Goal: Register for event/course

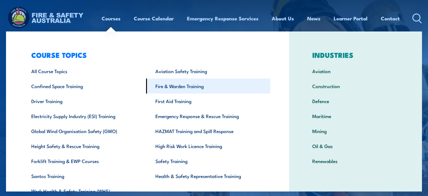
click at [170, 89] on link "Fire & Warden Training" at bounding box center [208, 86] width 124 height 15
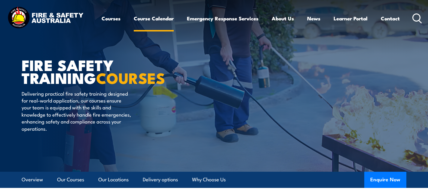
click at [161, 17] on link "Course Calendar" at bounding box center [154, 19] width 40 height 16
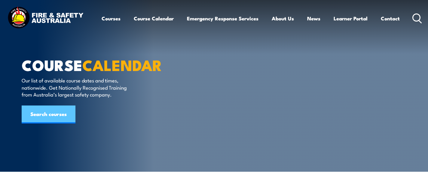
click at [44, 111] on link "Search courses" at bounding box center [49, 115] width 54 height 18
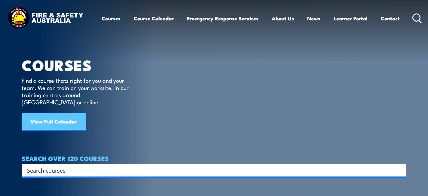
click at [56, 115] on link "View Full Calendar" at bounding box center [54, 122] width 64 height 18
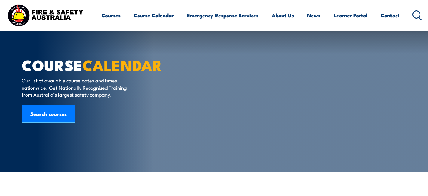
radio input "true"
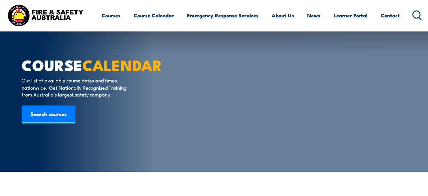
scroll to position [131, 0]
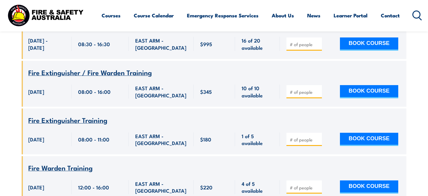
scroll to position [1352, 0]
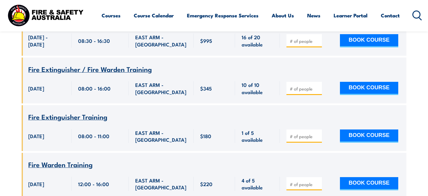
click at [305, 135] on input "number" at bounding box center [304, 137] width 30 height 6
type input "1"
click at [317, 135] on input "1" at bounding box center [304, 137] width 30 height 6
click at [362, 135] on button "BOOK COURSE" at bounding box center [369, 136] width 58 height 13
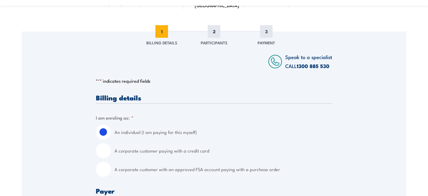
scroll to position [185, 0]
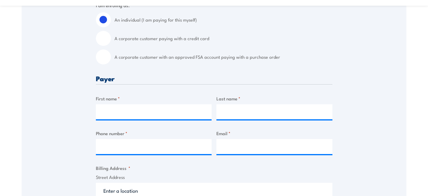
click at [150, 40] on label "A corporate customer paying with a credit card" at bounding box center [223, 38] width 218 height 15
click at [111, 40] on input "A corporate customer paying with a credit card" at bounding box center [103, 38] width 15 height 15
radio input "true"
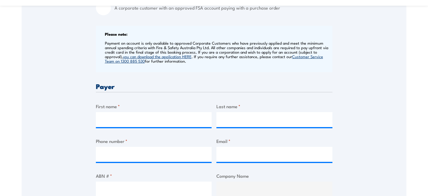
scroll to position [294, 0]
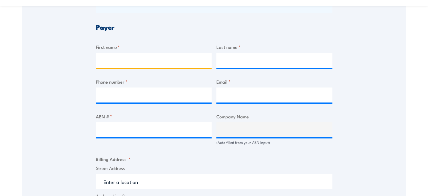
click at [114, 59] on input "First name *" at bounding box center [154, 60] width 116 height 15
type input "Phillip"
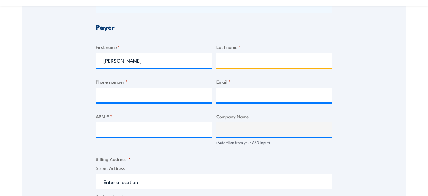
type input "Coleman"
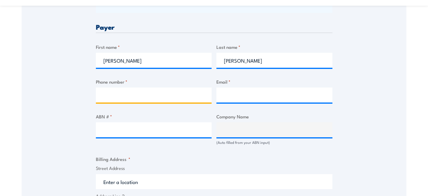
type input "0418175109"
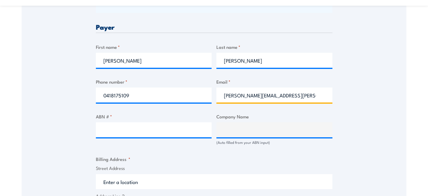
click at [317, 96] on input "phillip.coleman@au.licensee.mcd.com" at bounding box center [274, 95] width 116 height 15
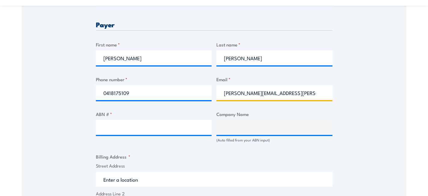
drag, startPoint x: 318, startPoint y: 96, endPoint x: 213, endPoint y: 98, distance: 104.5
click at [213, 98] on div "Billing details I am enroling as: * An individual (I am paying for this myself)…" at bounding box center [214, 150] width 236 height 559
type input "trophirestaurants@hotmail.com"
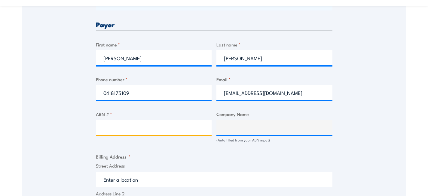
click at [180, 132] on input "ABN # *" at bounding box center [154, 127] width 116 height 15
type input "90632015220"
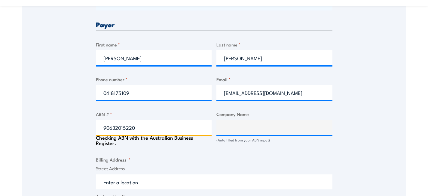
type input "The Trustee for The Trophi Trust"
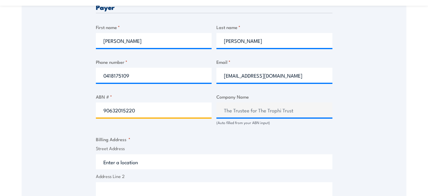
scroll to position [330, 0]
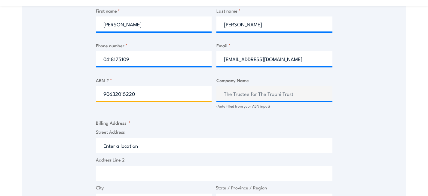
type input "90632015220"
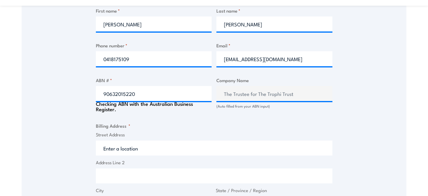
click at [141, 149] on input "Street Address" at bounding box center [214, 148] width 236 height 15
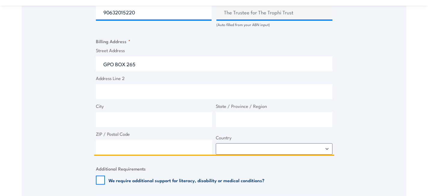
type input "GPO BOX 265"
click at [125, 124] on input "City" at bounding box center [154, 119] width 117 height 15
type input "Darwin"
click at [241, 122] on input "State / Province / Region" at bounding box center [274, 119] width 117 height 15
type input "Northern Territory"
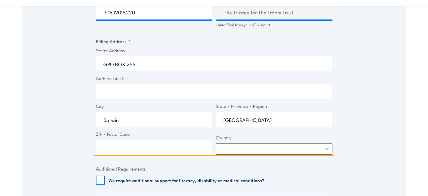
click at [161, 143] on input "ZIP / Postal Code" at bounding box center [154, 147] width 117 height 15
type input "0801"
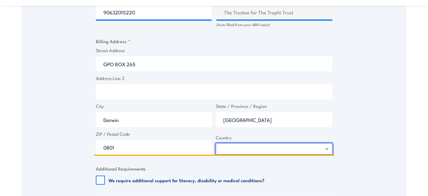
click at [287, 149] on select "Afghanistan Albania Algeria American Samoa Andorra Angola Anguilla Antarctica A…" at bounding box center [274, 149] width 117 height 11
select select "Australia"
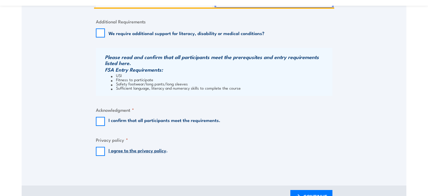
scroll to position [581, 0]
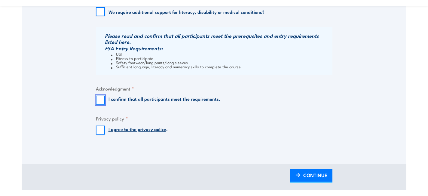
click at [102, 102] on input "I confirm that all participants meet the requirements." at bounding box center [100, 100] width 9 height 9
checkbox input "true"
click at [98, 129] on input "I agree to the privacy policy ." at bounding box center [100, 130] width 9 height 9
checkbox input "true"
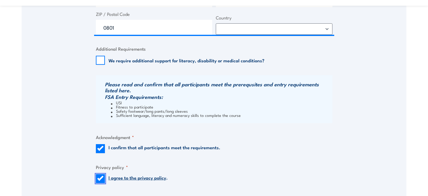
scroll to position [575, 0]
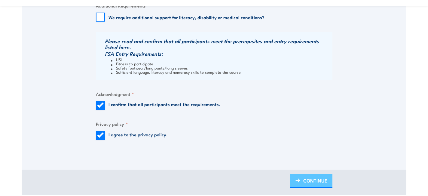
click at [311, 179] on span "CONTINUE" at bounding box center [315, 181] width 24 height 16
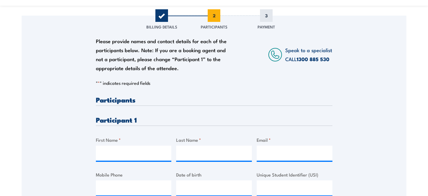
scroll to position [114, 0]
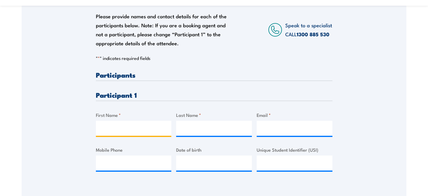
click at [98, 132] on input "First Name *" at bounding box center [134, 128] width 76 height 15
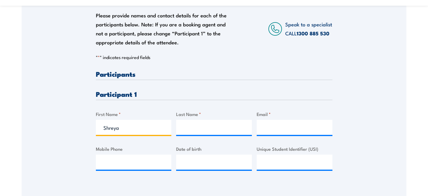
type input "Shreya"
click at [206, 130] on input "Last Name *" at bounding box center [214, 127] width 76 height 15
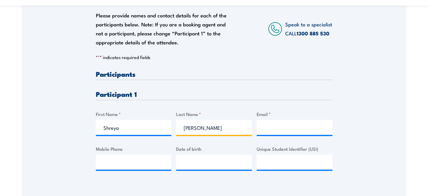
type input "Bastakoti"
click at [268, 129] on input "Email *" at bounding box center [294, 127] width 76 height 15
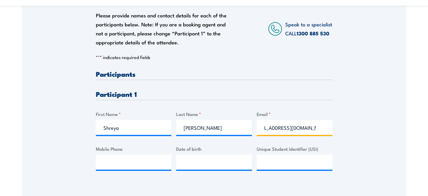
scroll to position [0, 17]
type input "shreyabastakoti011@gmail.com"
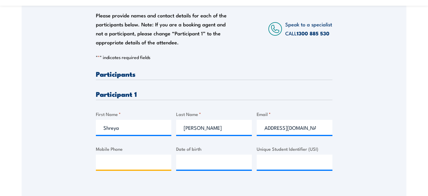
scroll to position [0, 0]
click at [156, 165] on input "Mobile Phone" at bounding box center [134, 162] width 76 height 15
type input "0401253674"
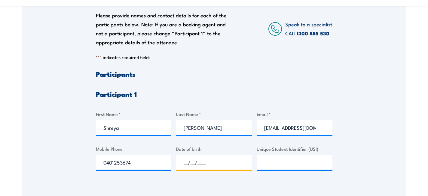
click at [202, 166] on input "__/__/____" at bounding box center [214, 162] width 76 height 15
type input "12/05/2002"
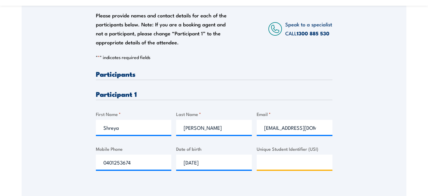
click at [262, 168] on input "Unique Student Identifier (USI)" at bounding box center [294, 162] width 76 height 15
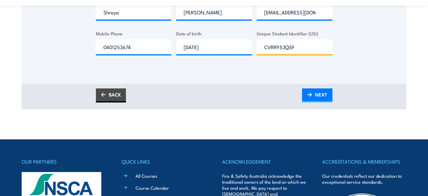
scroll to position [233, 0]
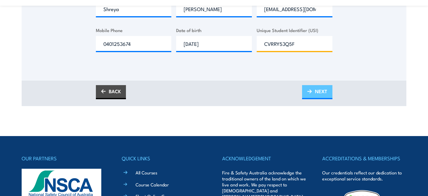
type input "CVRRY53Q5F"
click at [319, 91] on span "NEXT" at bounding box center [321, 91] width 12 height 16
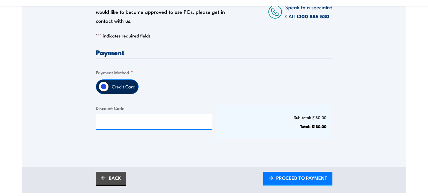
scroll to position [171, 0]
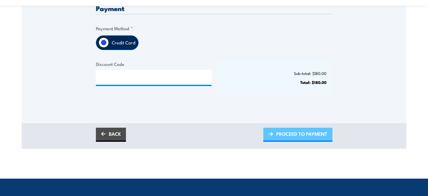
click at [289, 135] on span "PROCEED TO PAYMENT" at bounding box center [301, 134] width 51 height 16
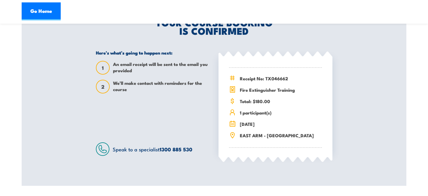
scroll to position [122, 0]
